Goal: Navigation & Orientation: Find specific page/section

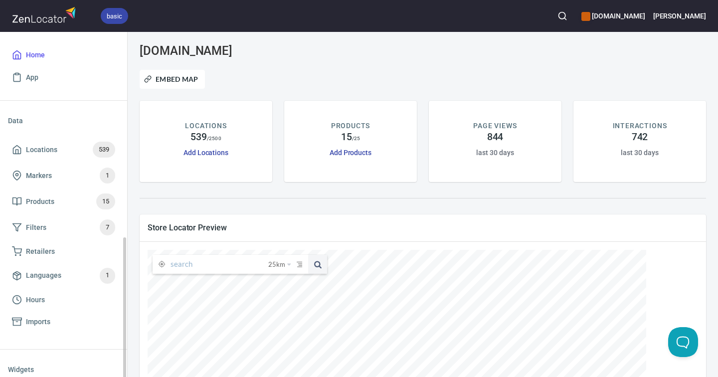
scroll to position [135, 0]
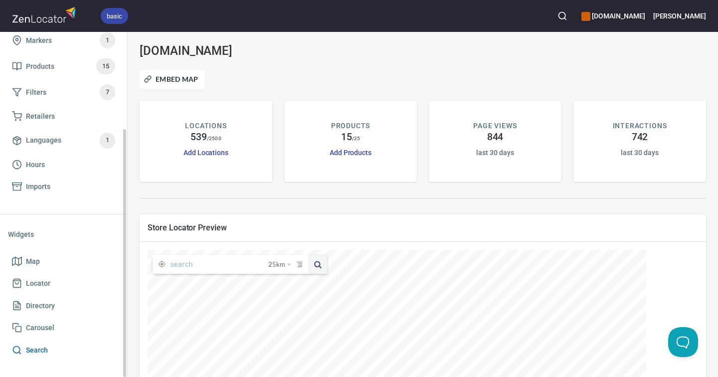
click at [75, 353] on span "Search" at bounding box center [63, 350] width 103 height 12
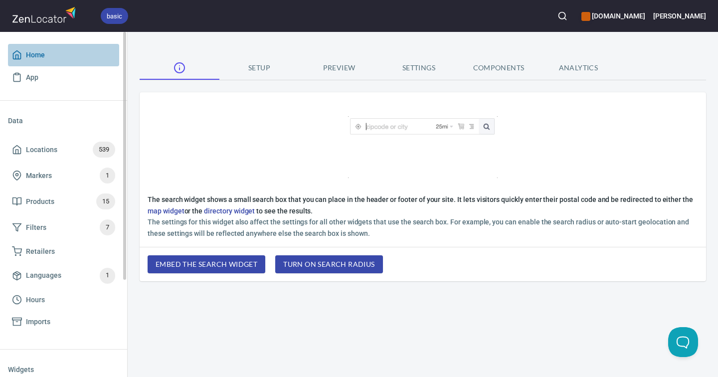
click at [42, 61] on span "Home" at bounding box center [35, 55] width 19 height 12
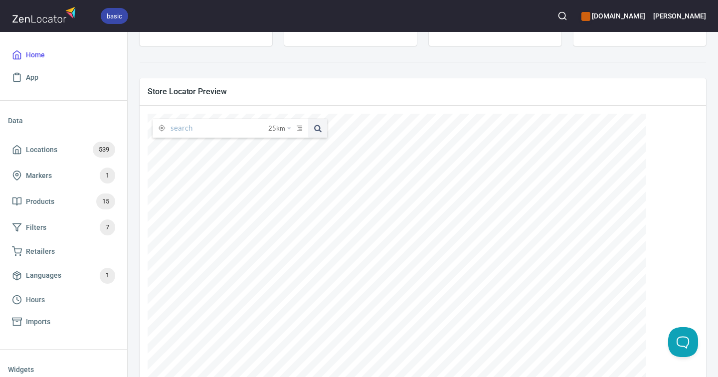
scroll to position [196, 0]
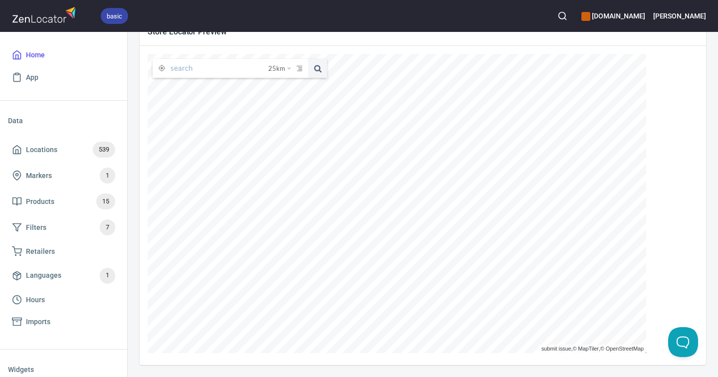
click at [229, 65] on input "text" at bounding box center [219, 68] width 98 height 19
drag, startPoint x: 184, startPoint y: 74, endPoint x: 202, endPoint y: 46, distance: 33.3
click at [182, 63] on input "text" at bounding box center [219, 68] width 98 height 19
click at [319, 69] on span at bounding box center [317, 68] width 19 height 19
click at [226, 70] on input "text" at bounding box center [219, 68] width 98 height 19
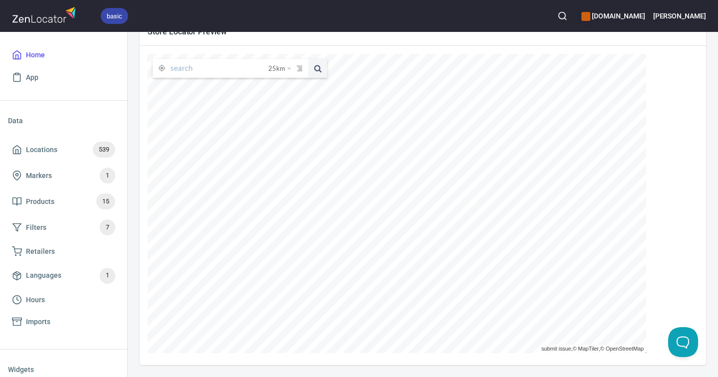
paste input "[STREET_ADDRESS]"
type input "[STREET_ADDRESS]"
click at [308, 59] on button at bounding box center [317, 68] width 19 height 19
click at [260, 68] on span at bounding box center [257, 68] width 11 height 11
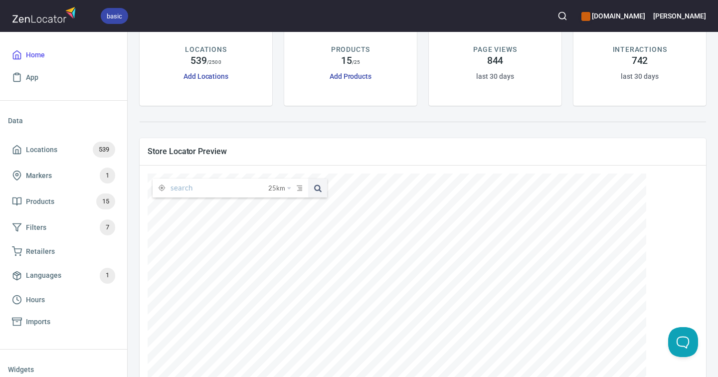
click at [585, 123] on div at bounding box center [423, 122] width 578 height 20
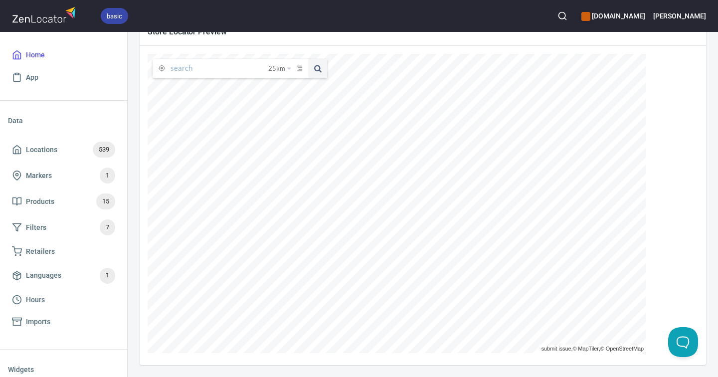
scroll to position [136, 0]
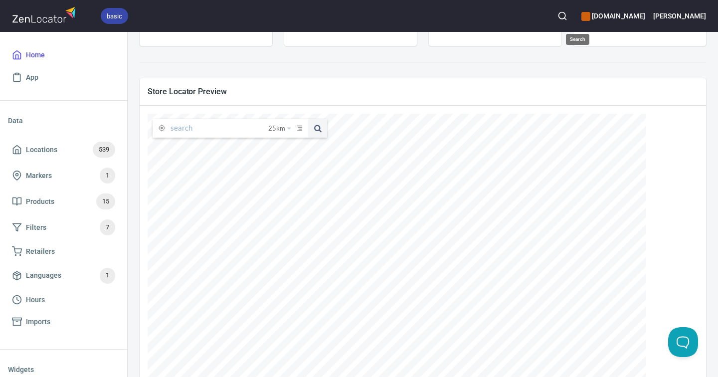
click at [573, 10] on button "button" at bounding box center [562, 16] width 22 height 22
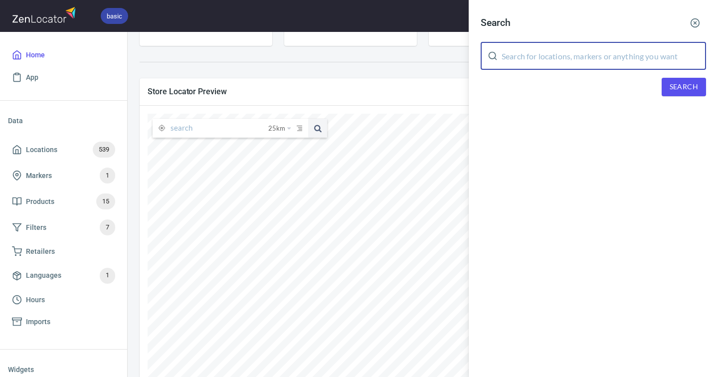
click at [606, 58] on input "text" at bounding box center [603, 56] width 204 height 28
click at [607, 55] on input "text" at bounding box center [603, 56] width 204 height 28
paste input "[STREET_ADDRESS]"
click at [688, 85] on span "Search" at bounding box center [683, 87] width 28 height 12
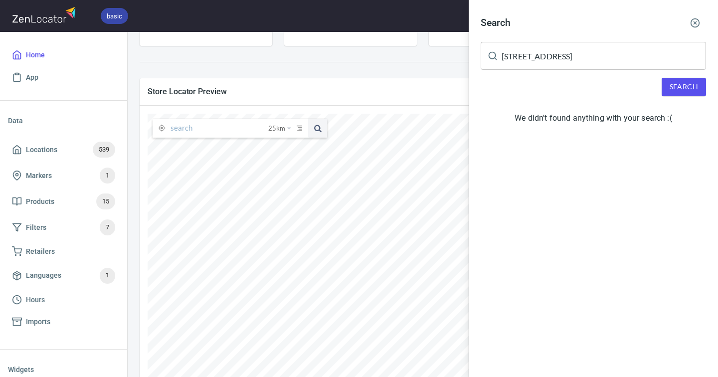
click at [563, 58] on input "[STREET_ADDRESS]" at bounding box center [603, 56] width 204 height 28
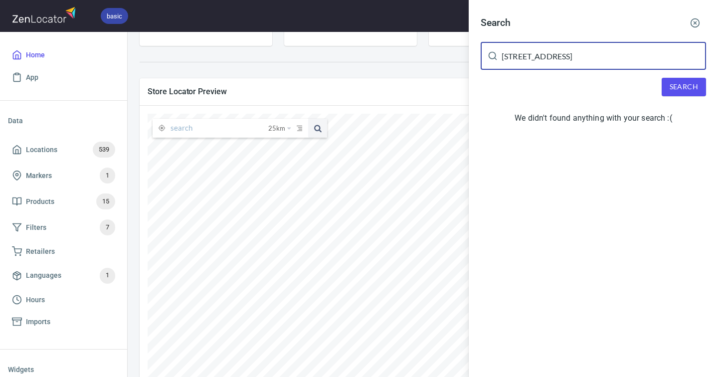
click at [516, 55] on input "[STREET_ADDRESS]" at bounding box center [603, 56] width 204 height 28
paste input "North Fitzroy"
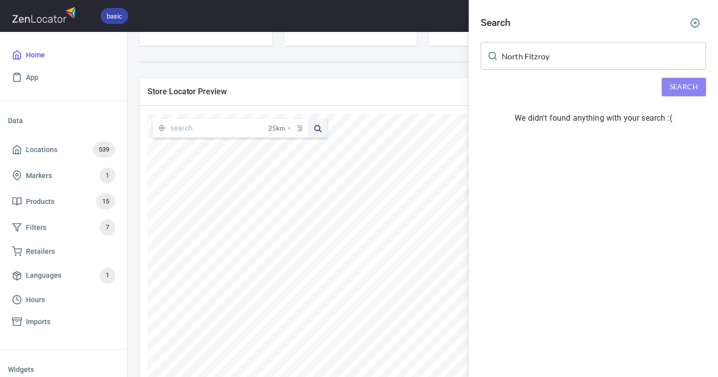
click at [696, 92] on span "Search" at bounding box center [683, 87] width 28 height 12
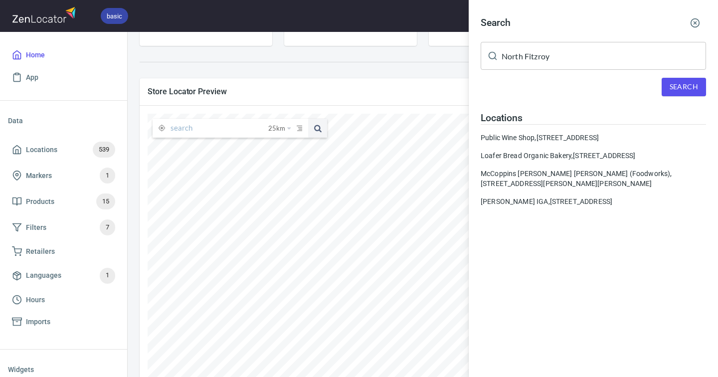
click at [535, 55] on input "North Fitzroy" at bounding box center [603, 56] width 204 height 28
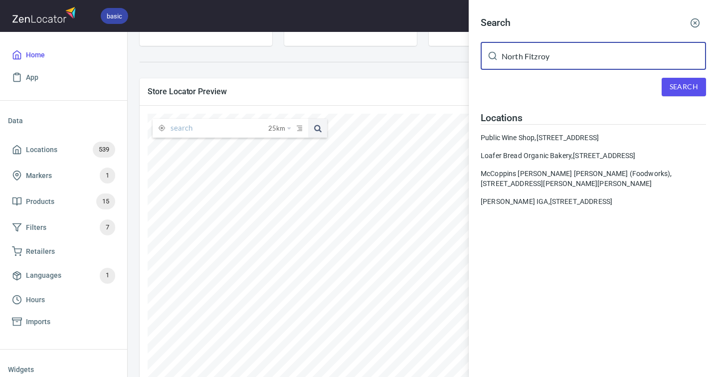
click at [535, 55] on input "North Fitzroy" at bounding box center [603, 56] width 204 height 28
click at [535, 53] on input "North Fitzroy" at bounding box center [603, 56] width 204 height 28
paste input "Arms Hotel"
click at [690, 86] on span "Search" at bounding box center [683, 87] width 28 height 12
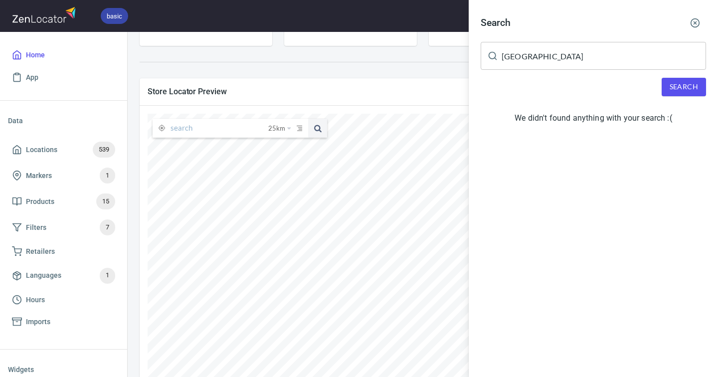
click at [568, 57] on input "[GEOGRAPHIC_DATA]" at bounding box center [603, 56] width 204 height 28
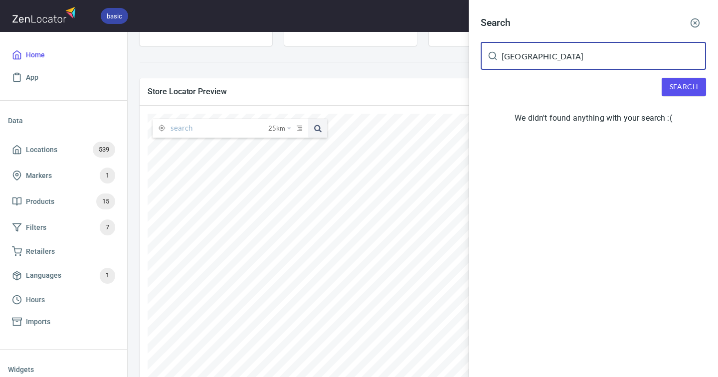
click at [568, 57] on input "[GEOGRAPHIC_DATA]" at bounding box center [603, 56] width 204 height 28
paste input "[STREET_ADDRESS]"
click at [514, 57] on input "[STREET_ADDRESS]" at bounding box center [603, 56] width 204 height 28
click at [696, 82] on button "Search" at bounding box center [683, 87] width 44 height 18
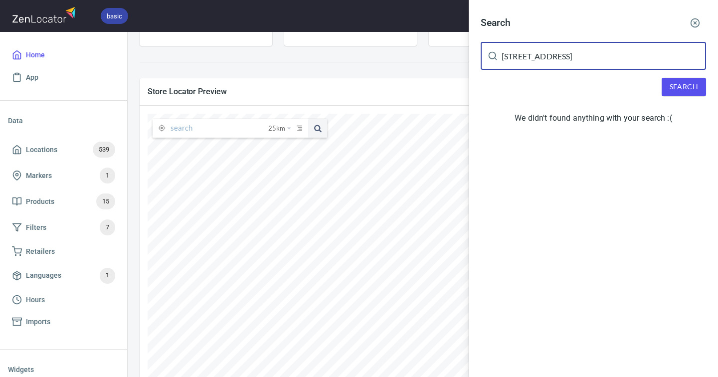
click at [518, 58] on input "[STREET_ADDRESS]" at bounding box center [603, 56] width 204 height 28
type input "[STREET_ADDRESS]"
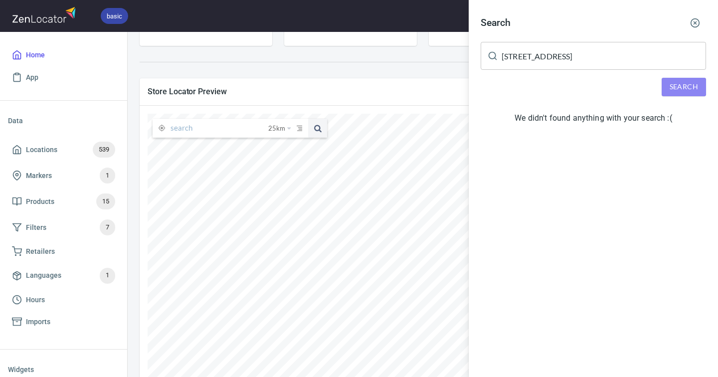
click at [682, 88] on span "Search" at bounding box center [683, 87] width 28 height 12
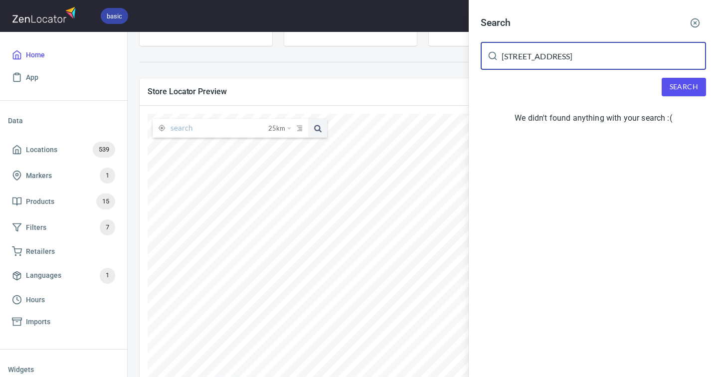
click at [567, 55] on input "[STREET_ADDRESS]" at bounding box center [603, 56] width 204 height 28
type input "[STREET_ADDRESS]"
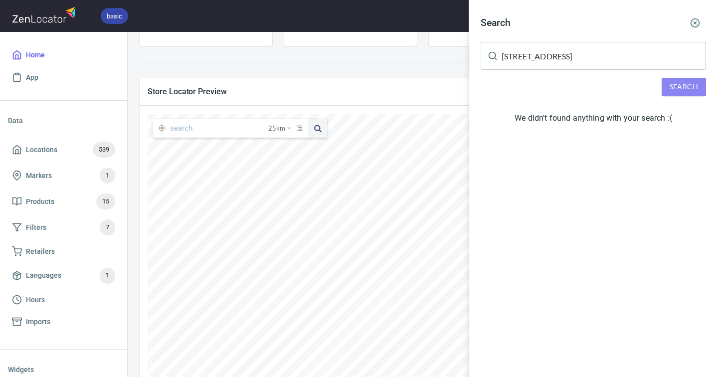
click at [689, 82] on span "Search" at bounding box center [683, 87] width 28 height 12
click at [587, 33] on div "Search" at bounding box center [592, 23] width 225 height 22
drag, startPoint x: 600, startPoint y: 52, endPoint x: 535, endPoint y: 59, distance: 65.6
click at [514, 58] on div "Search [STREET_ADDRESS] ​ Search We didn't found anything with your search :(" at bounding box center [592, 72] width 249 height 144
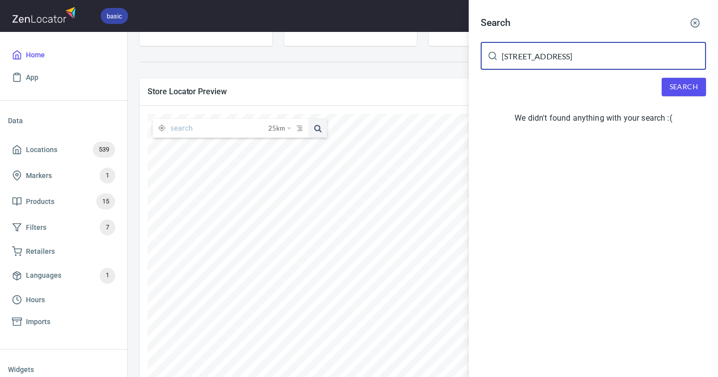
click at [538, 59] on input "[STREET_ADDRESS]" at bounding box center [603, 56] width 204 height 28
click at [663, 66] on input "text" at bounding box center [603, 56] width 204 height 28
click at [655, 56] on input "text" at bounding box center [603, 56] width 204 height 28
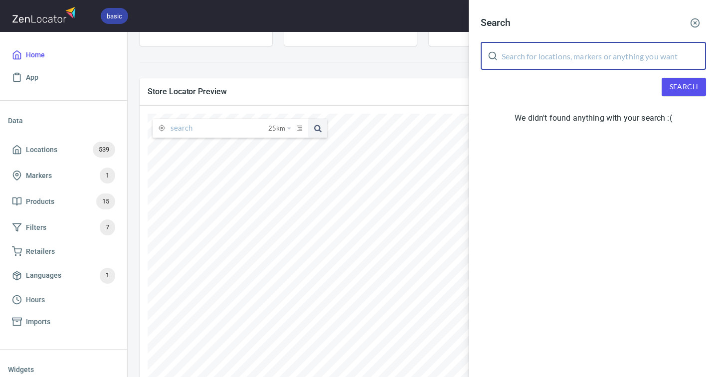
paste input "[STREET_ADDRESS][PERSON_NAME]"
type input "[STREET_ADDRESS][PERSON_NAME]"
click at [686, 87] on span "Search" at bounding box center [683, 87] width 28 height 12
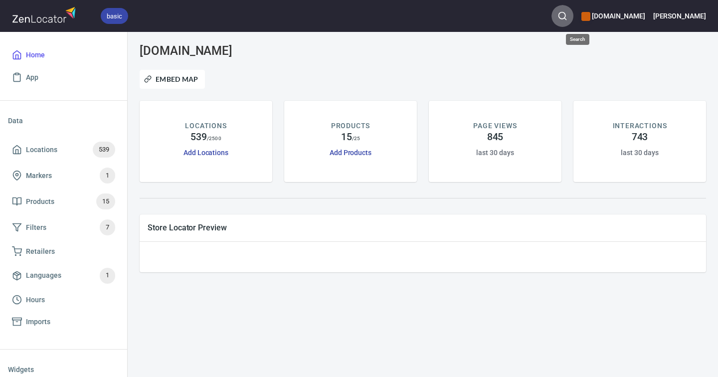
click at [571, 15] on button "button" at bounding box center [562, 16] width 22 height 22
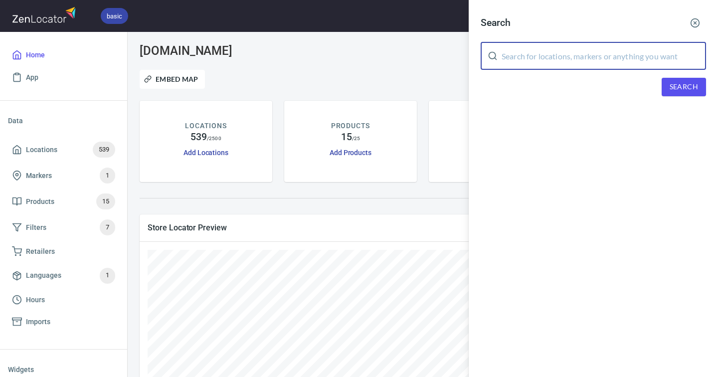
drag, startPoint x: 571, startPoint y: 58, endPoint x: 565, endPoint y: 54, distance: 7.6
click at [571, 57] on input "text" at bounding box center [603, 56] width 204 height 28
paste input "[STREET_ADDRESS][PERSON_NAME]"
click at [684, 82] on span "Search" at bounding box center [683, 87] width 28 height 12
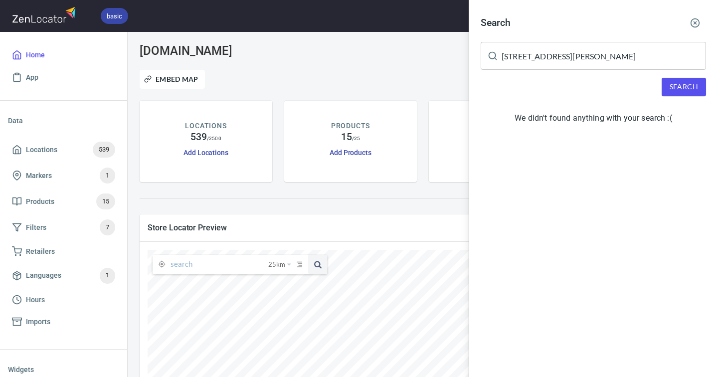
click at [579, 42] on input "[STREET_ADDRESS][PERSON_NAME]" at bounding box center [603, 56] width 204 height 28
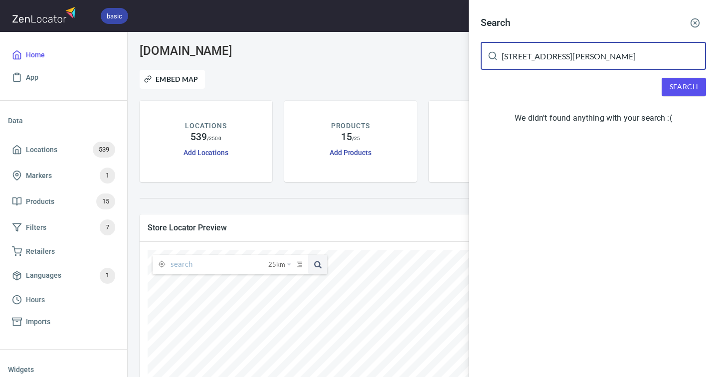
click at [569, 48] on input "[STREET_ADDRESS][PERSON_NAME]" at bounding box center [603, 56] width 204 height 28
paste input "Boundy's IGA Buckley"
click at [678, 84] on span "Search" at bounding box center [683, 87] width 28 height 12
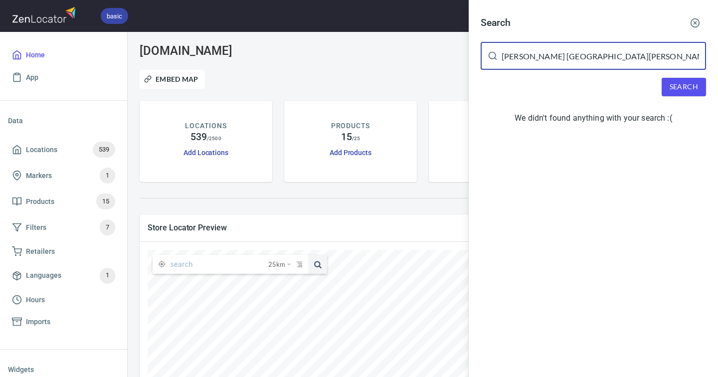
click at [529, 61] on input "Boundy's IGA Buckley Street" at bounding box center [603, 56] width 204 height 28
click at [535, 58] on input "Boundy's IGA Buckley Street" at bounding box center [603, 56] width 204 height 28
click at [532, 50] on input "Boundy's IGA Buckley Street" at bounding box center [603, 56] width 204 height 28
click at [532, 55] on input "Boundy's IGA Buckley Street" at bounding box center [603, 56] width 204 height 28
click at [534, 59] on input "Boundy's IGA Buckley Street" at bounding box center [603, 56] width 204 height 28
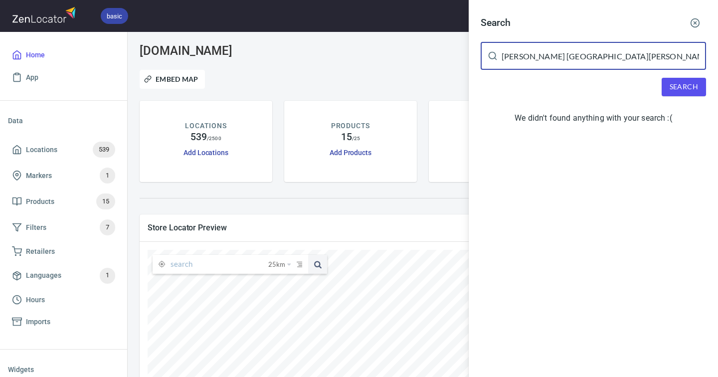
click at [535, 57] on input "Boundy's IGA Buckley Street" at bounding box center [603, 56] width 204 height 28
click at [544, 56] on input "Boundy's IGA Buckley Street" at bounding box center [603, 56] width 204 height 28
click at [534, 56] on input "Boundy's IGA Buckley Street" at bounding box center [603, 56] width 204 height 28
click at [525, 56] on input "Boundy's IGA Buckley Street" at bounding box center [603, 56] width 204 height 28
click at [589, 53] on input "Boundy's IGA Buckley Street" at bounding box center [603, 56] width 204 height 28
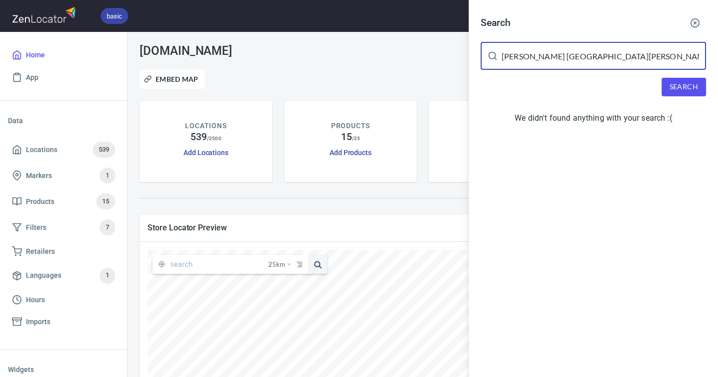
click at [647, 61] on input "Boundy's IGA Buckley Street" at bounding box center [603, 56] width 204 height 28
click at [617, 88] on div "Search" at bounding box center [592, 87] width 225 height 18
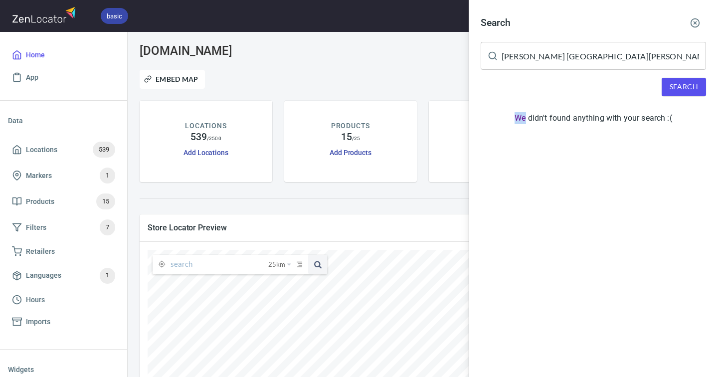
click at [614, 53] on div "Search Boundy's IGA Buckley Street ​ Search We didn't found anything with your …" at bounding box center [592, 72] width 249 height 144
click at [547, 53] on input "Boundy's IGA Buckley Street" at bounding box center [603, 56] width 204 height 28
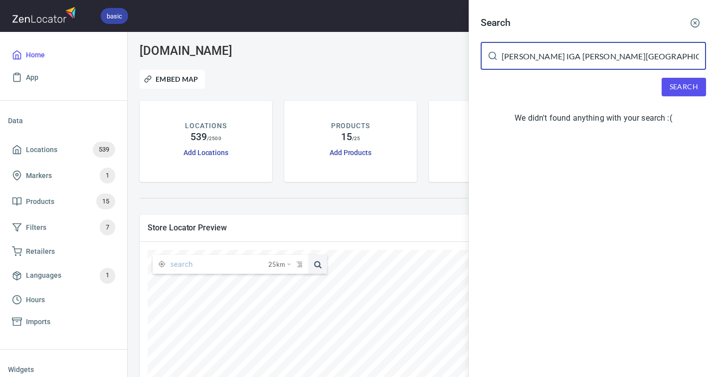
click at [677, 83] on span "Search" at bounding box center [683, 87] width 28 height 12
click at [584, 56] on input "Boundy IGA Buckley Street" at bounding box center [603, 56] width 204 height 28
paste input "347 Buckley S"
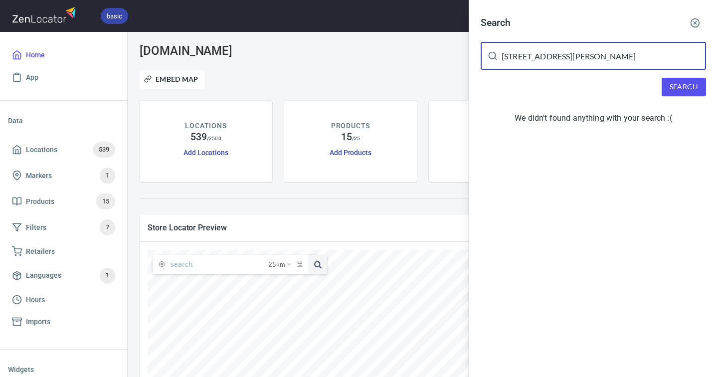
click at [676, 85] on span "Search" at bounding box center [683, 87] width 28 height 12
click at [540, 51] on input "347 Buckley St" at bounding box center [603, 56] width 204 height 28
click at [540, 54] on input "347 Buckley St" at bounding box center [603, 56] width 204 height 28
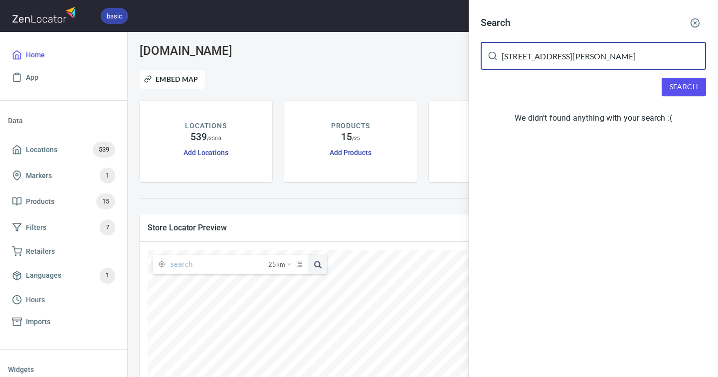
paste input "24 Hamilton"
type input "24 Hamilton St"
click at [680, 85] on span "Search" at bounding box center [683, 87] width 28 height 12
